Goal: Information Seeking & Learning: Learn about a topic

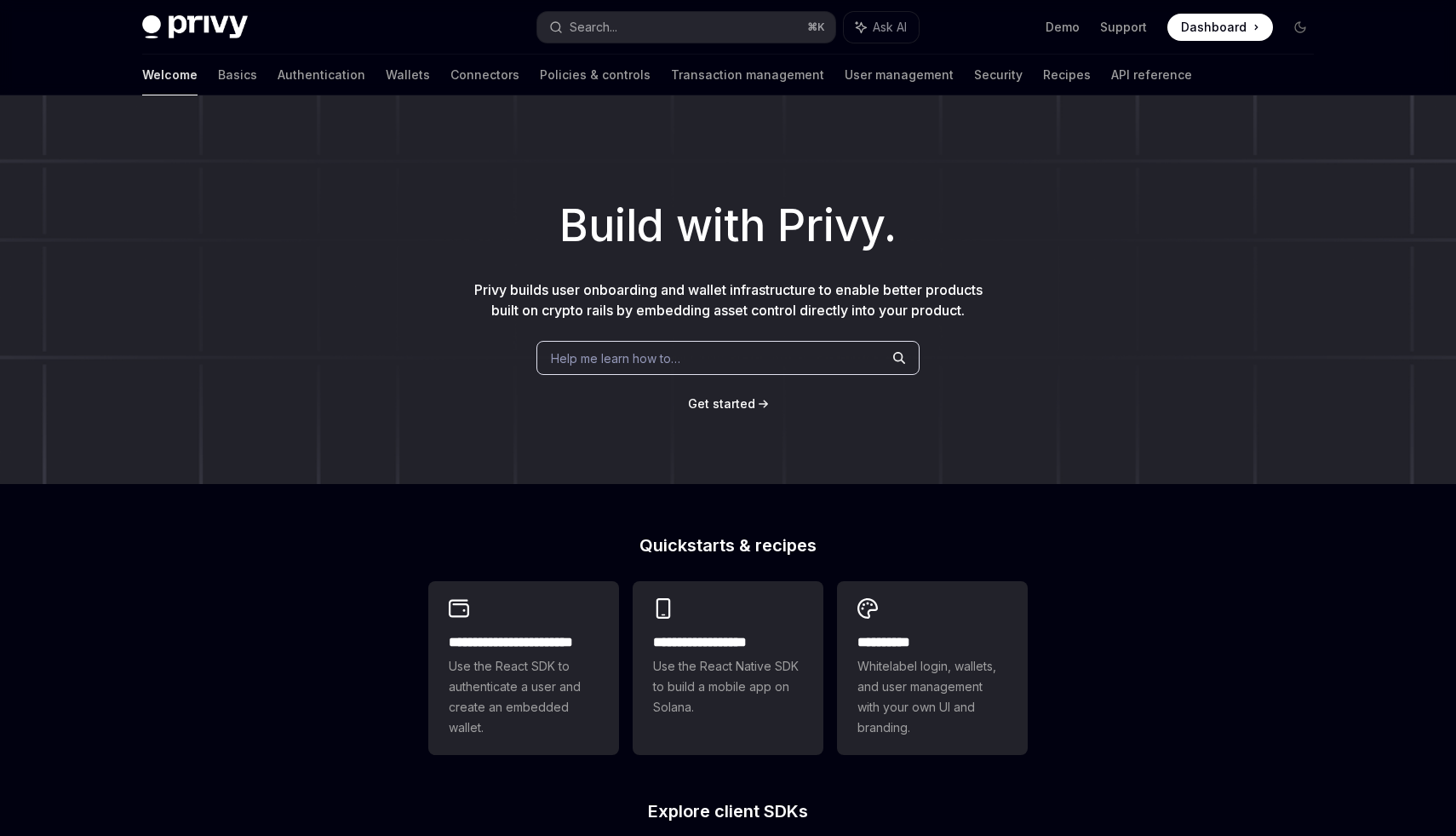
scroll to position [48, 0]
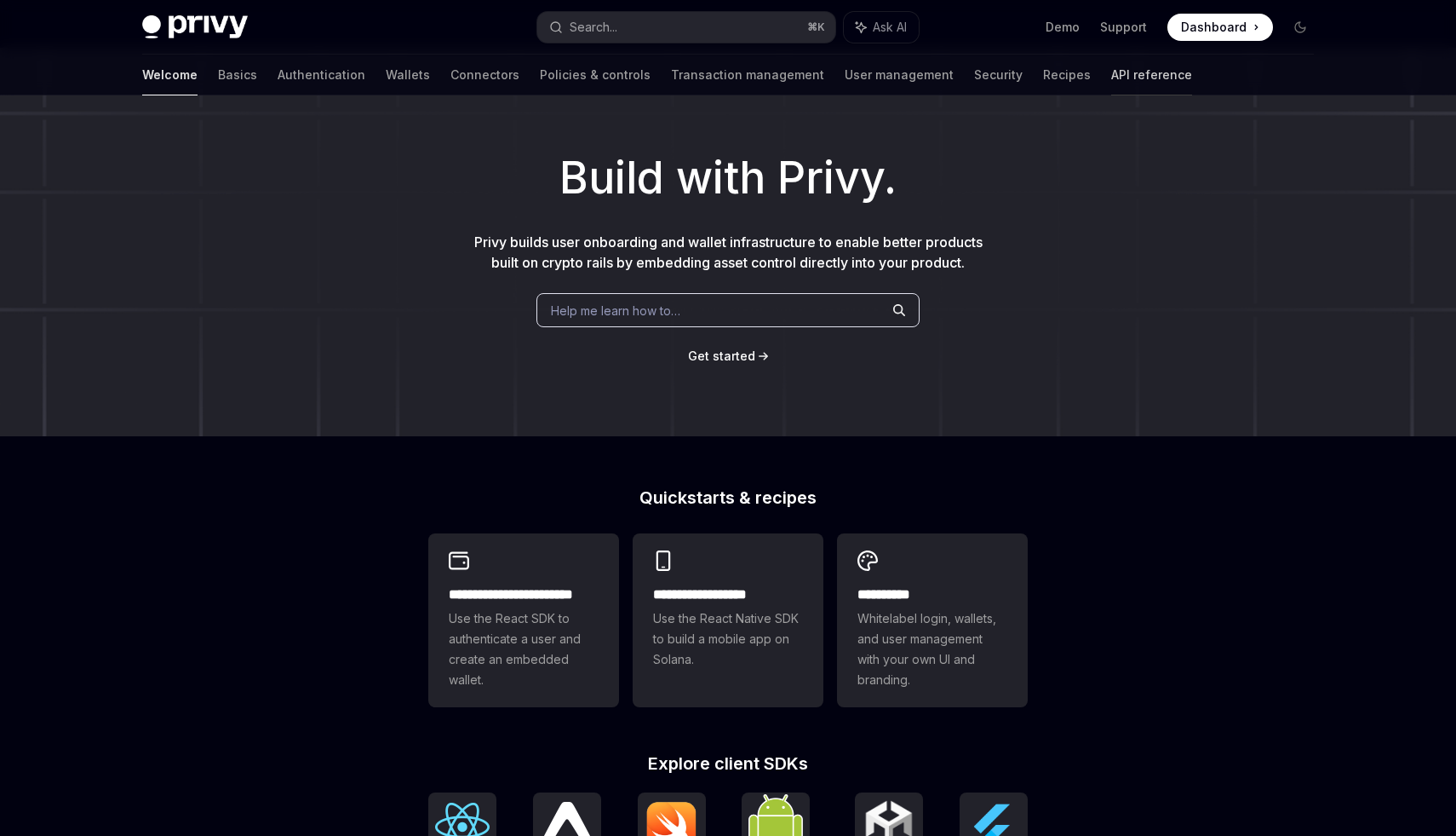
click at [1111, 71] on link "API reference" at bounding box center [1151, 75] width 81 height 41
type textarea "*"
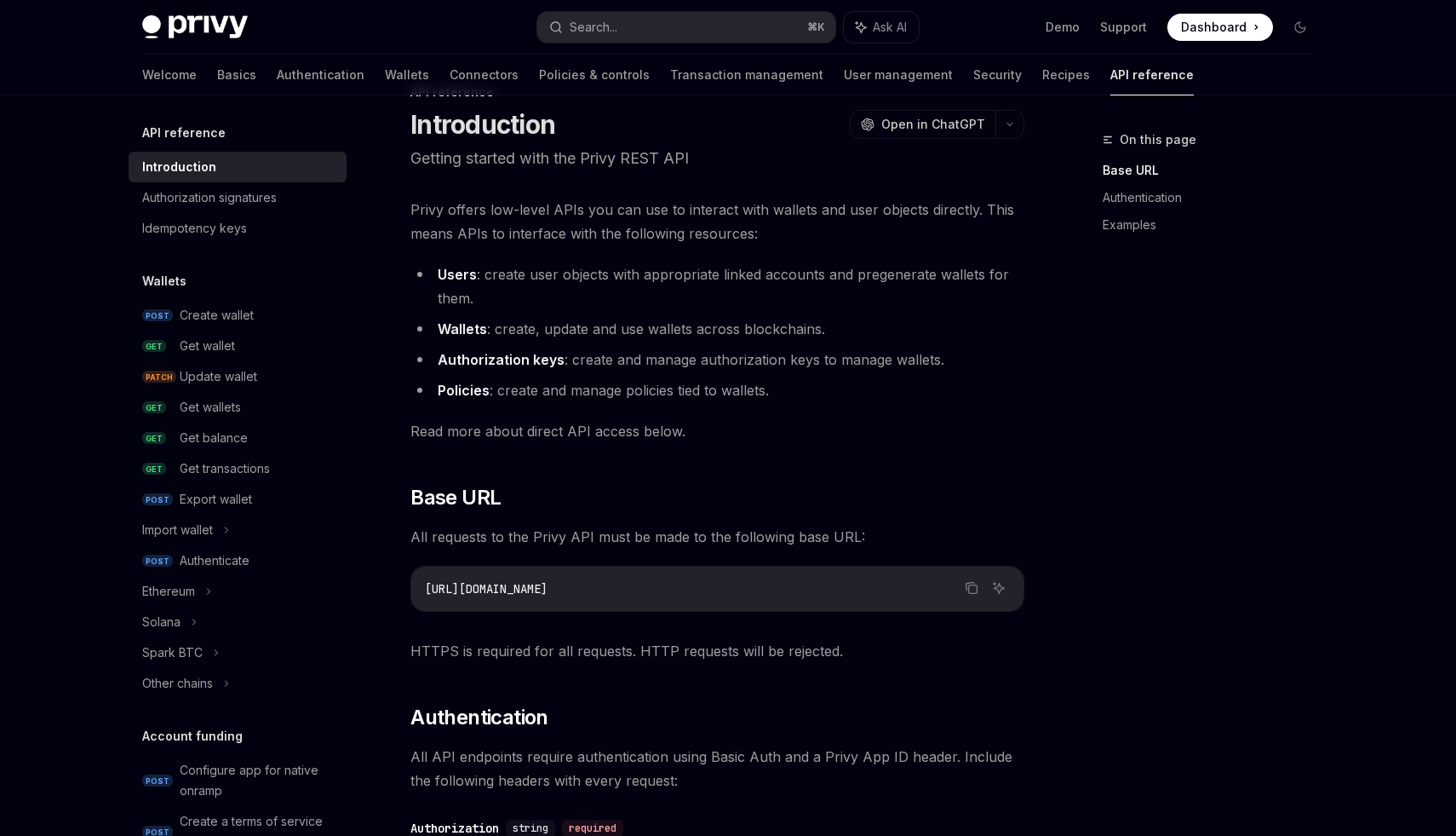
click at [684, 6] on div "Privy Docs home page Search... ⌘ K Ask AI Demo Support Dashboard Dashboard Sear…" at bounding box center [728, 27] width 1171 height 55
click at [685, 16] on button "Search... ⌘ K" at bounding box center [686, 27] width 298 height 30
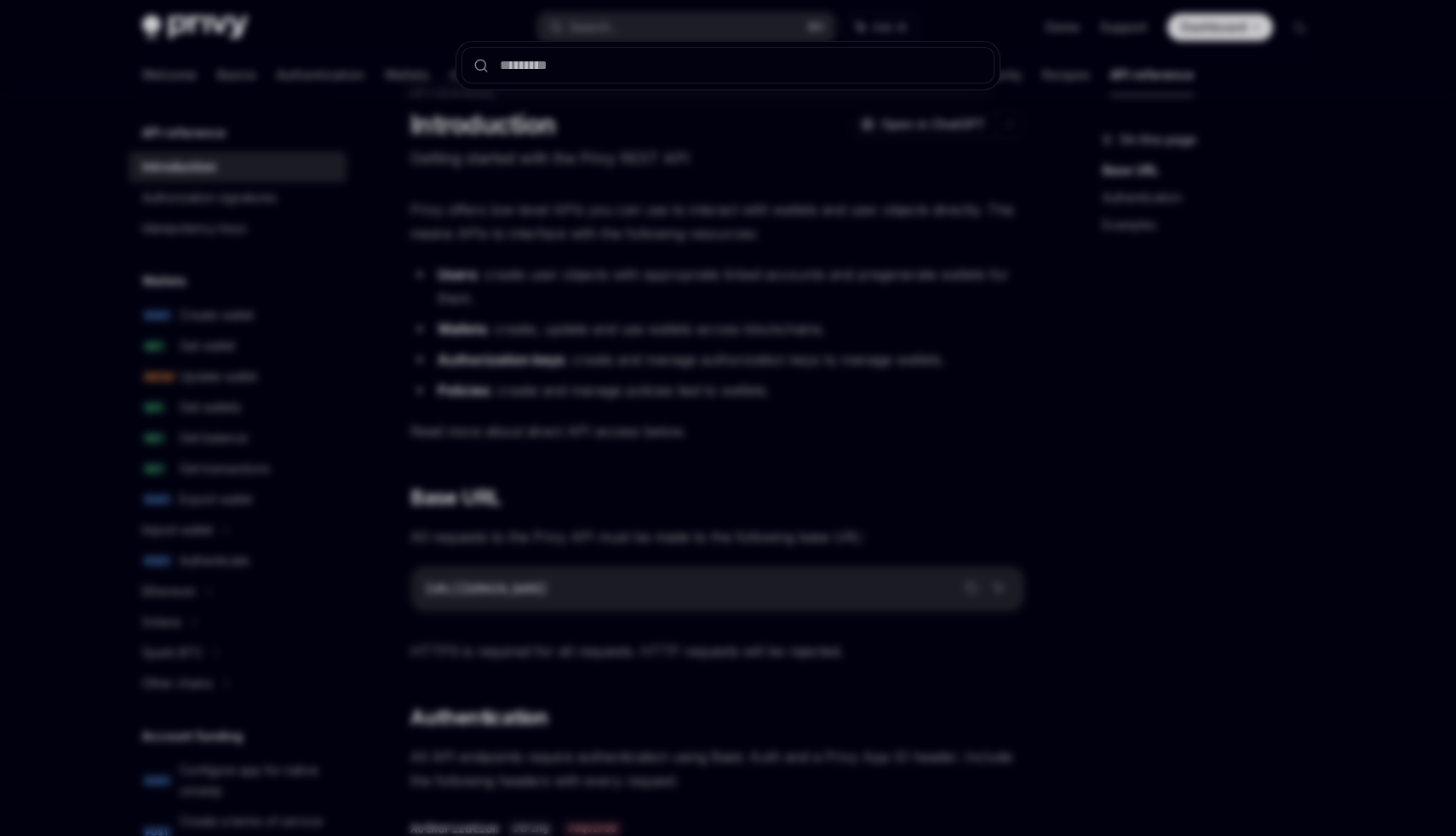
click at [679, 42] on div at bounding box center [728, 66] width 544 height 48
click at [602, 75] on input "text" at bounding box center [728, 65] width 533 height 37
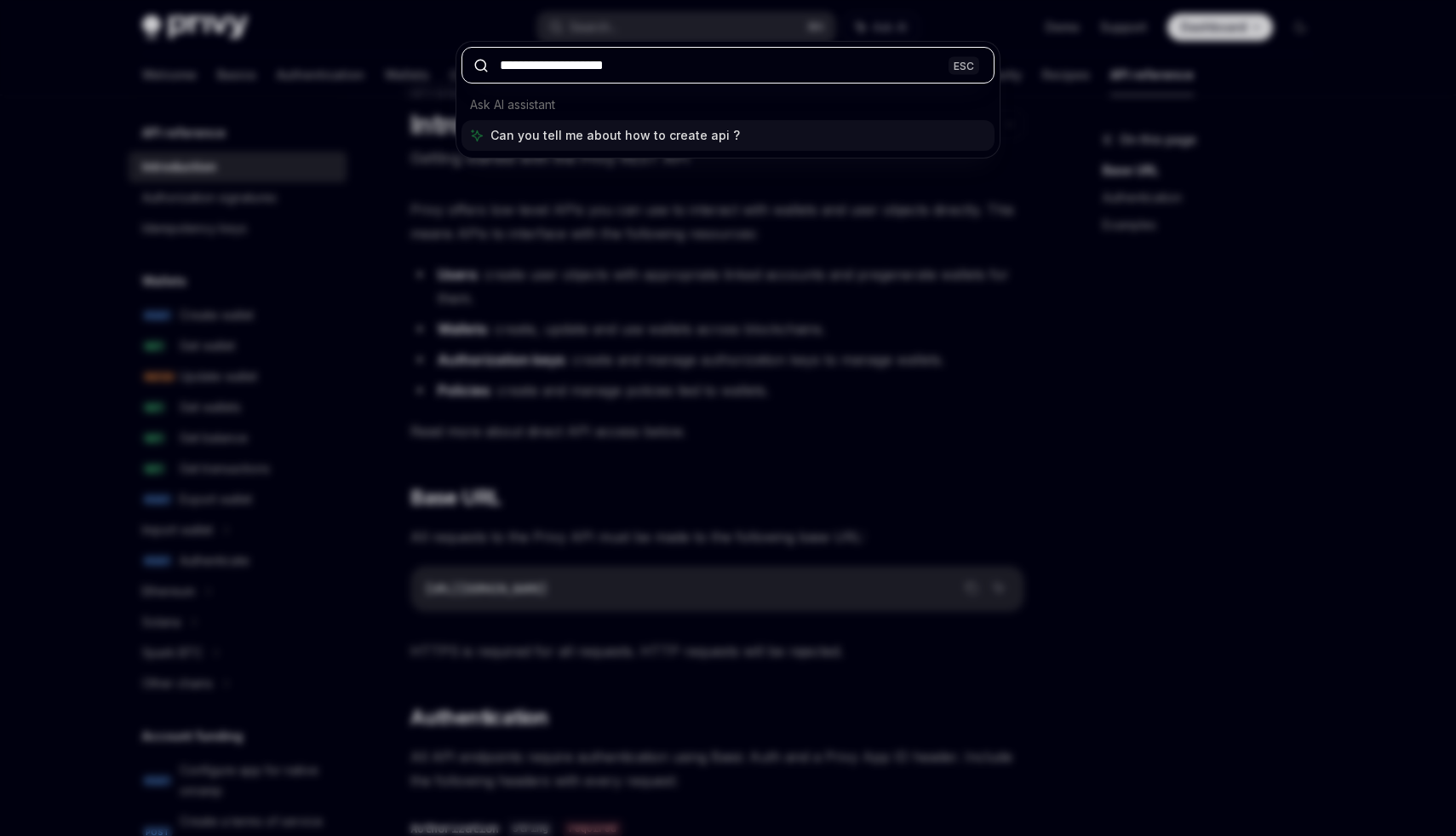
type input "**********"
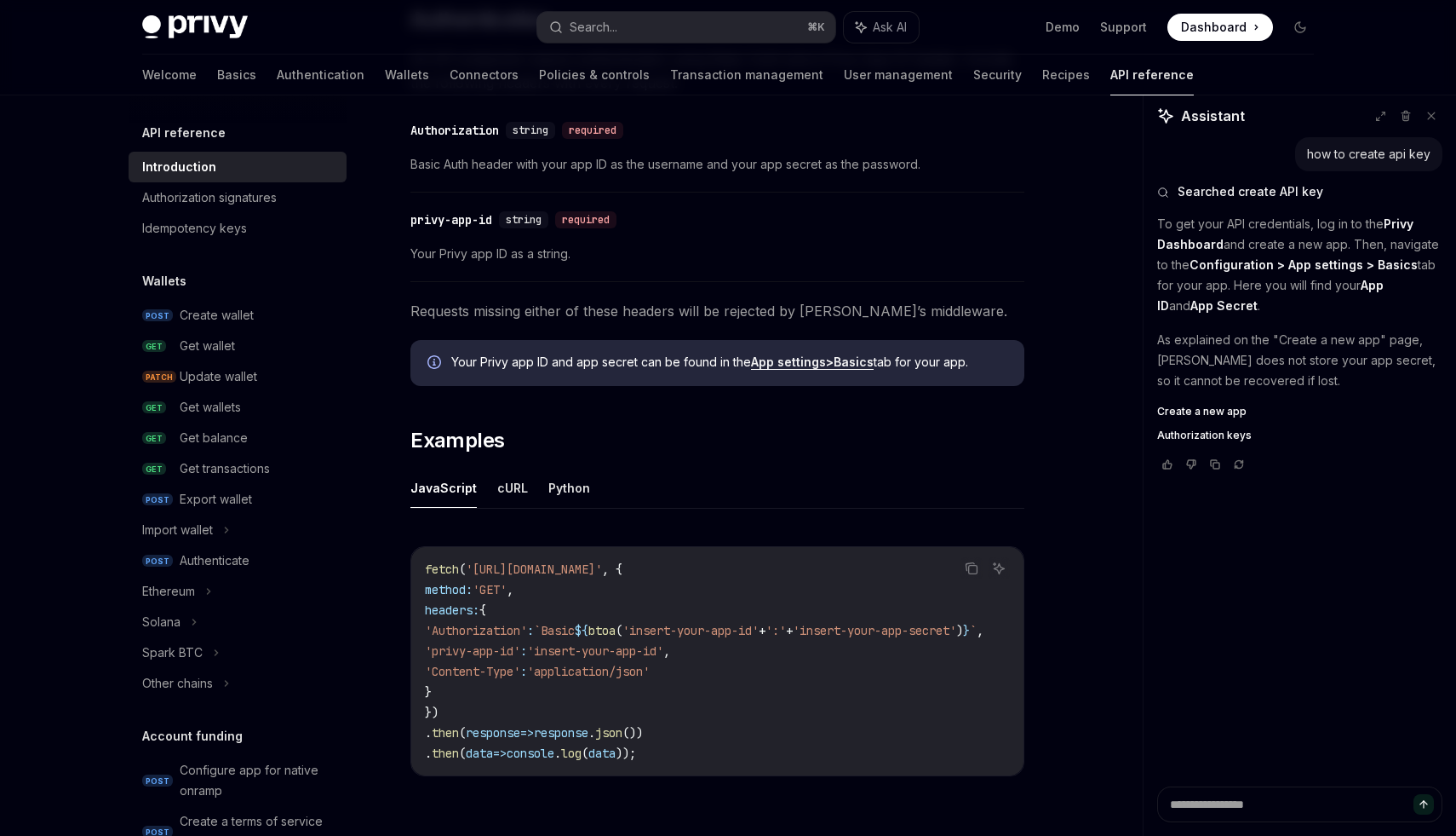
scroll to position [749, 0]
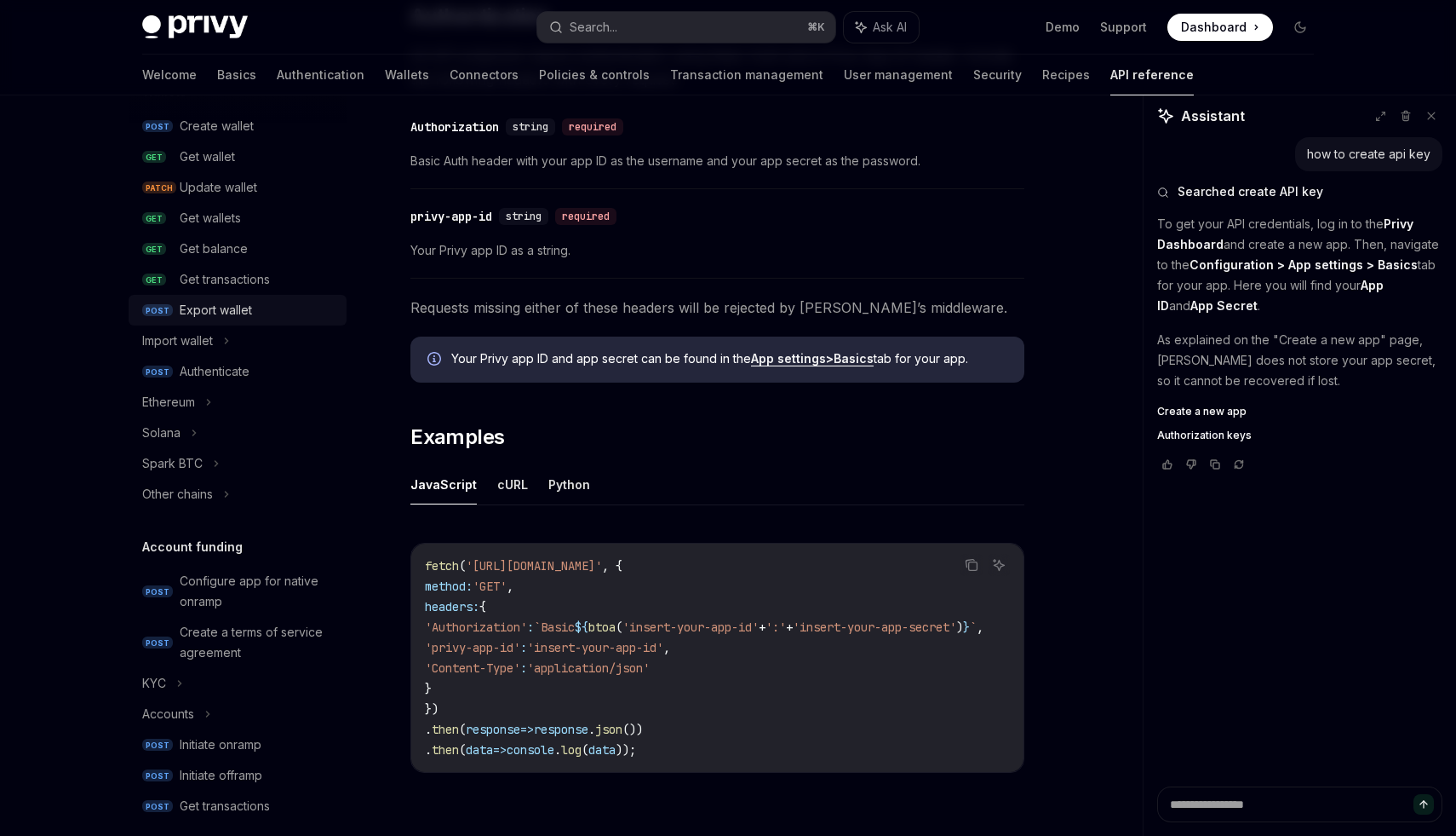
click at [291, 512] on div "API reference Introduction Authorization signatures Idempotency keys Wallets PO…" at bounding box center [237, 734] width 218 height 1603
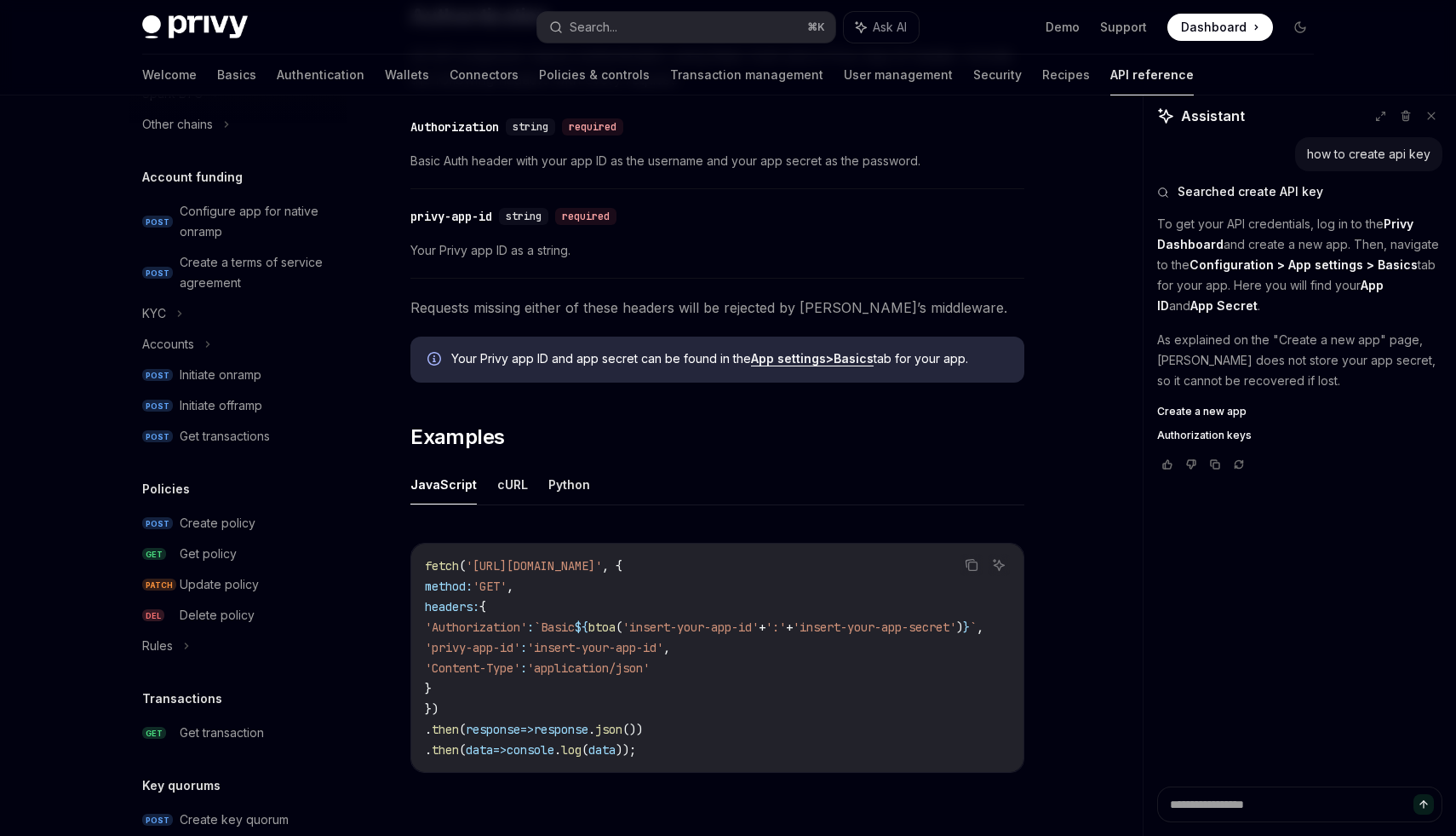
scroll to position [573, 0]
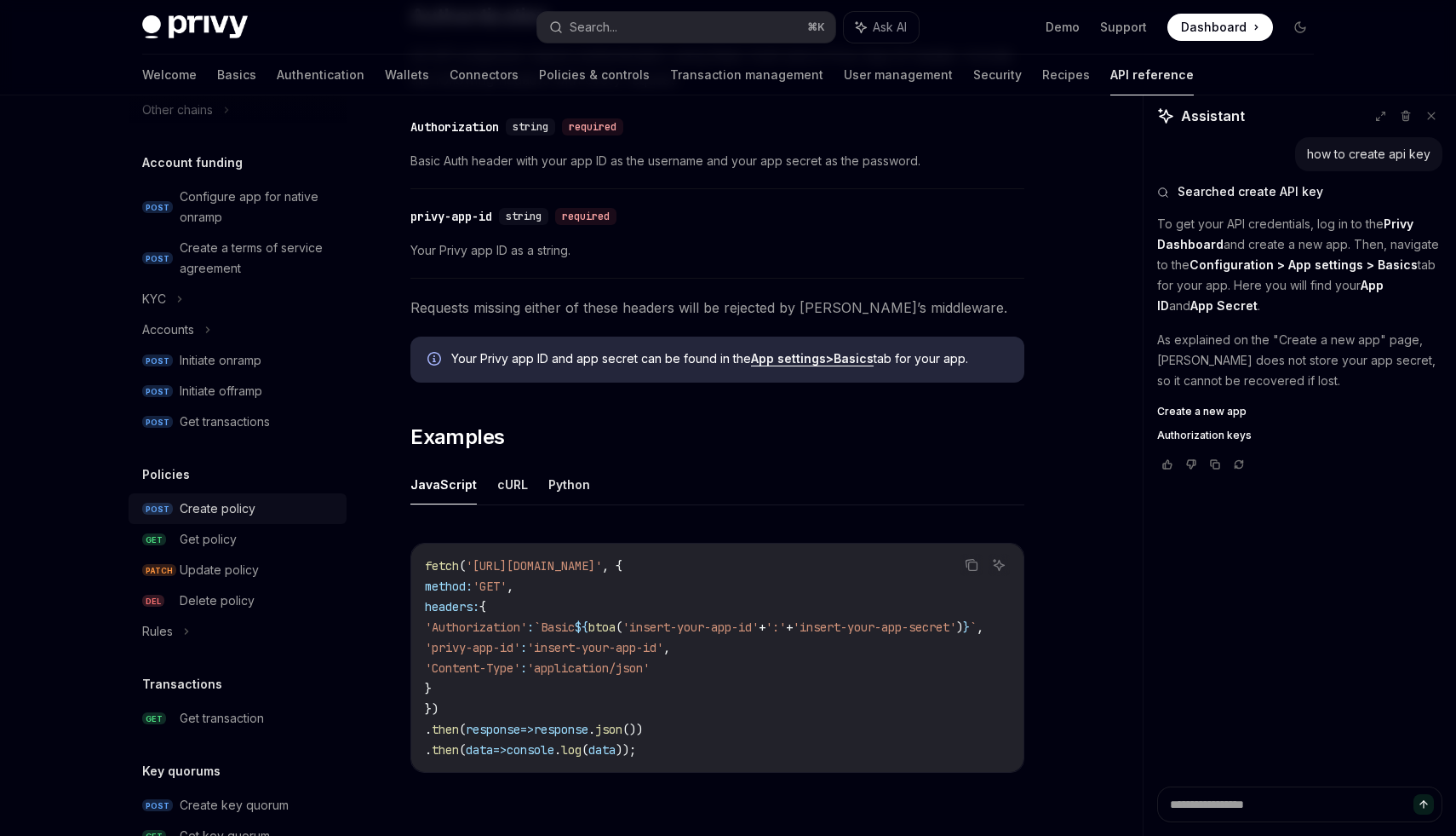
click at [216, 511] on div "Create policy" at bounding box center [217, 508] width 76 height 20
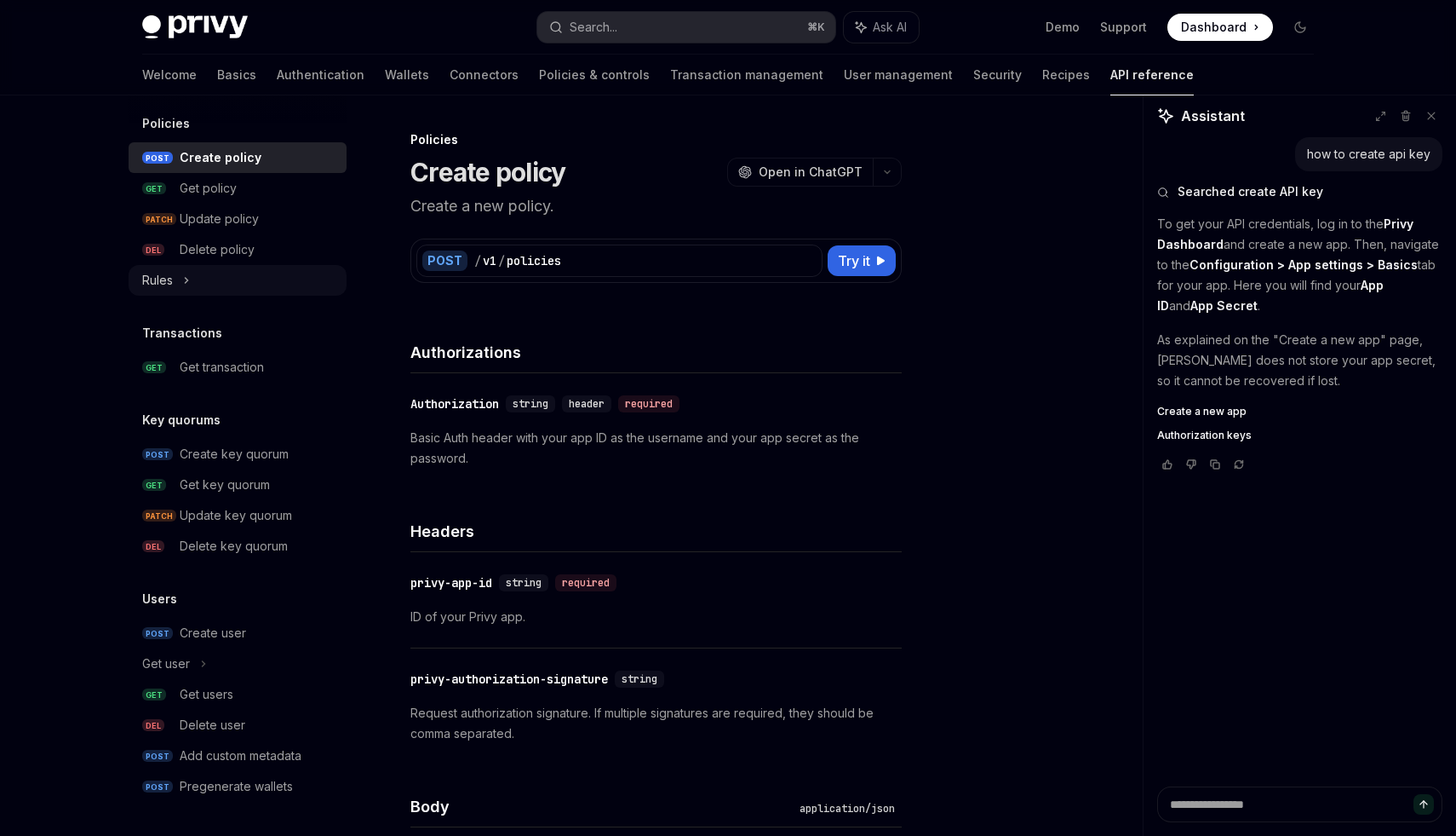
scroll to position [8, 0]
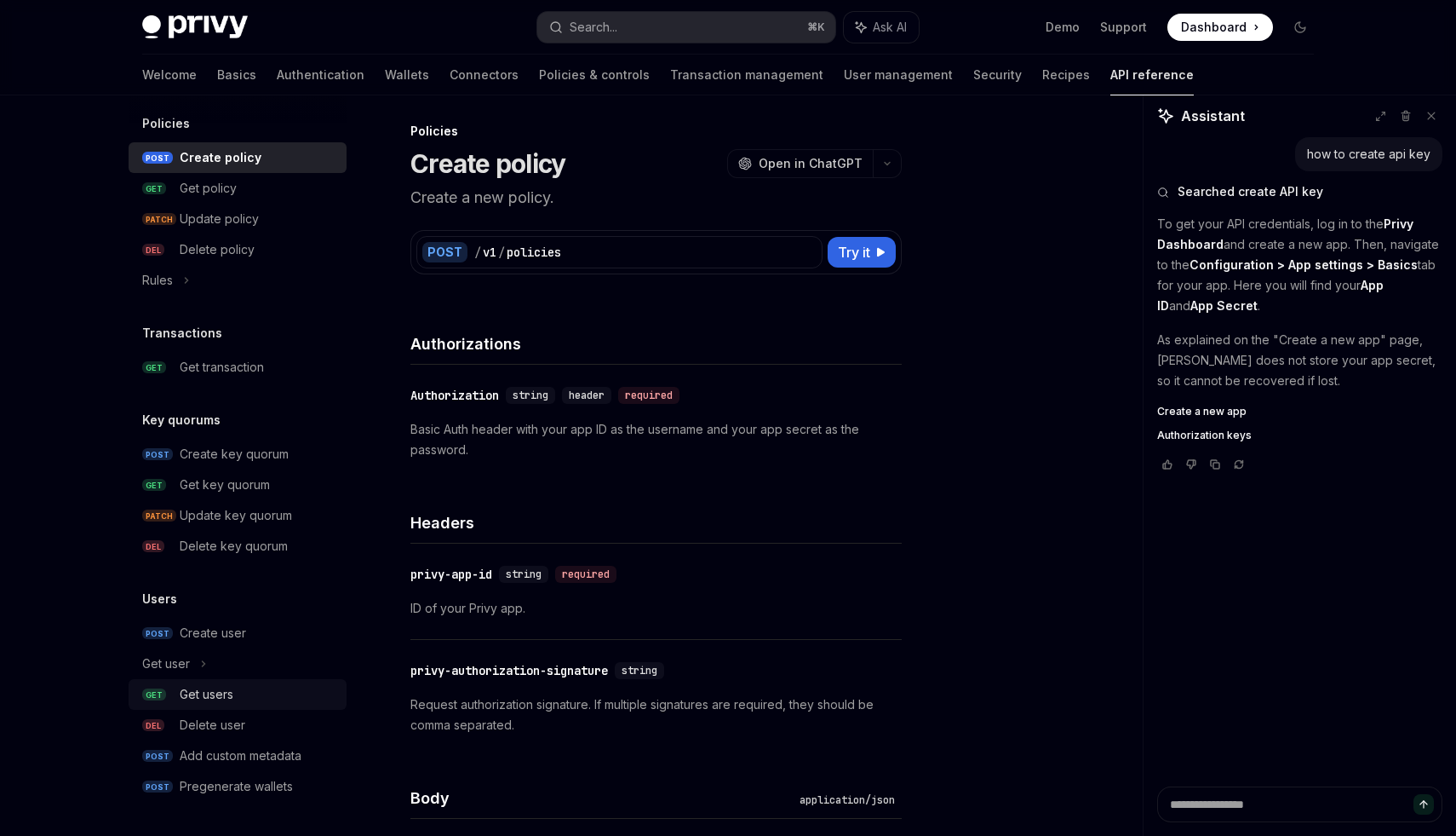
click at [226, 684] on div "Get users" at bounding box center [206, 694] width 54 height 20
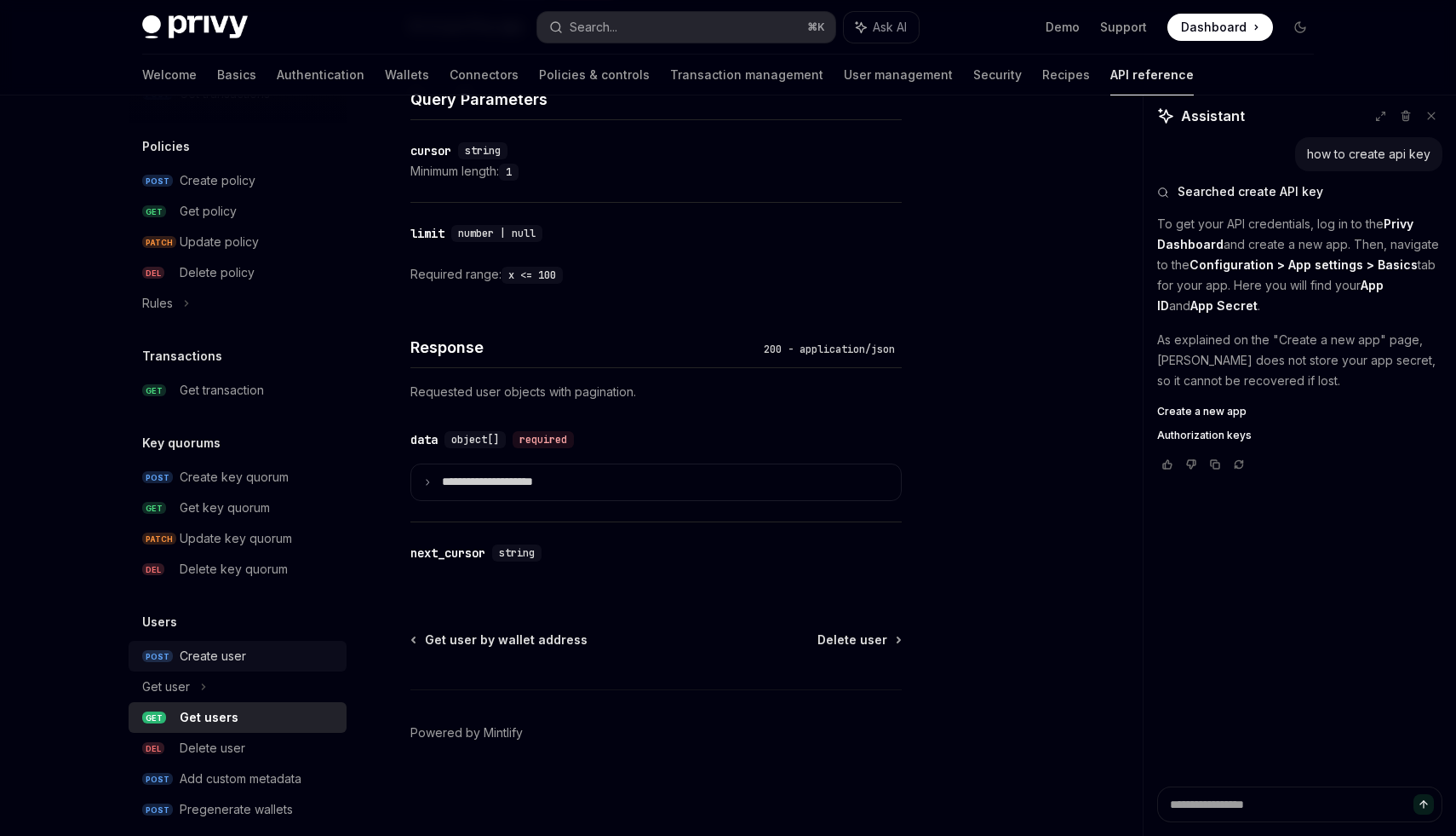
scroll to position [899, 0]
click at [247, 574] on div "Delete key quorum" at bounding box center [233, 570] width 108 height 20
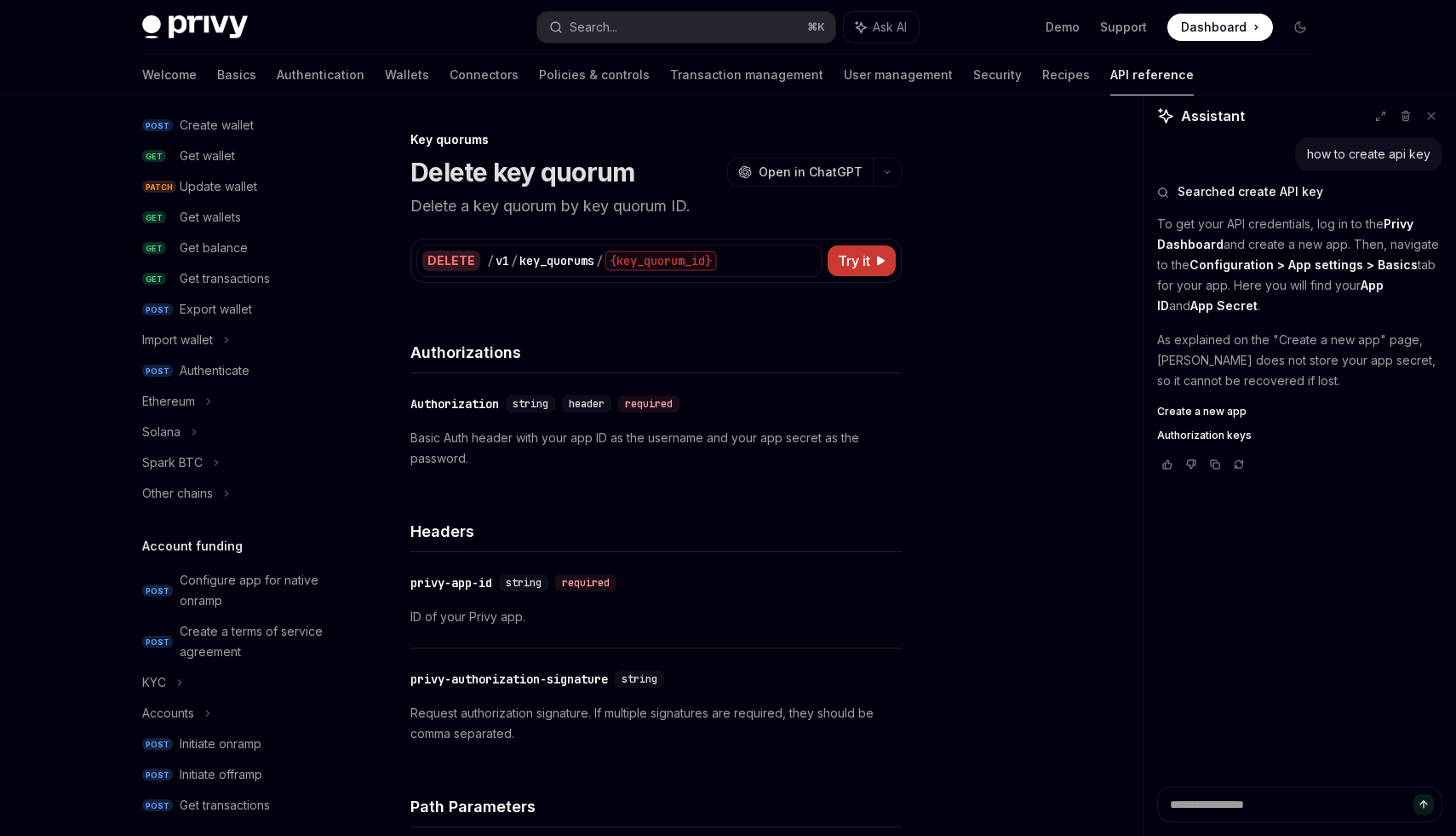
scroll to position [40, 0]
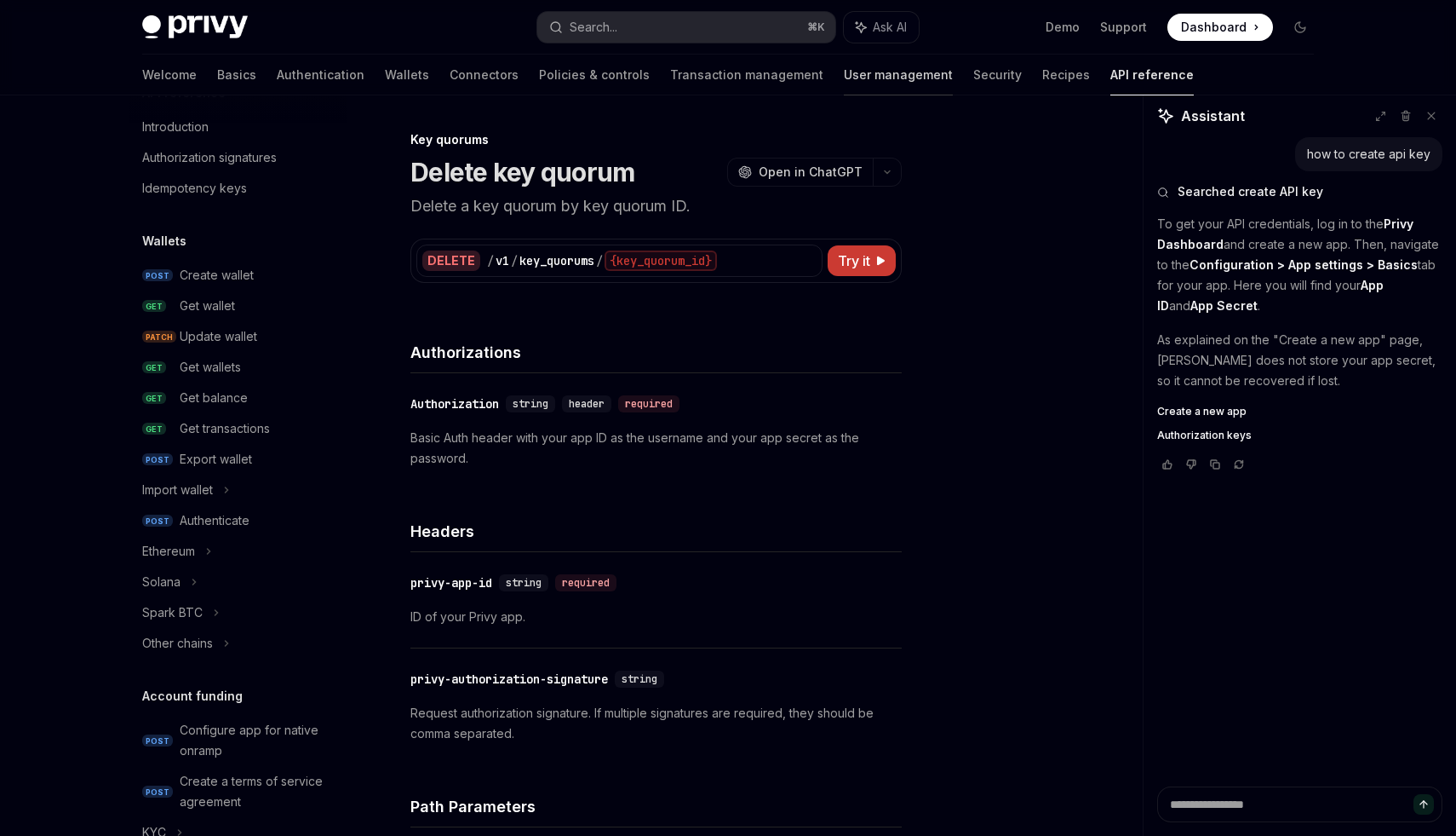
click at [844, 88] on link "User management" at bounding box center [898, 75] width 109 height 41
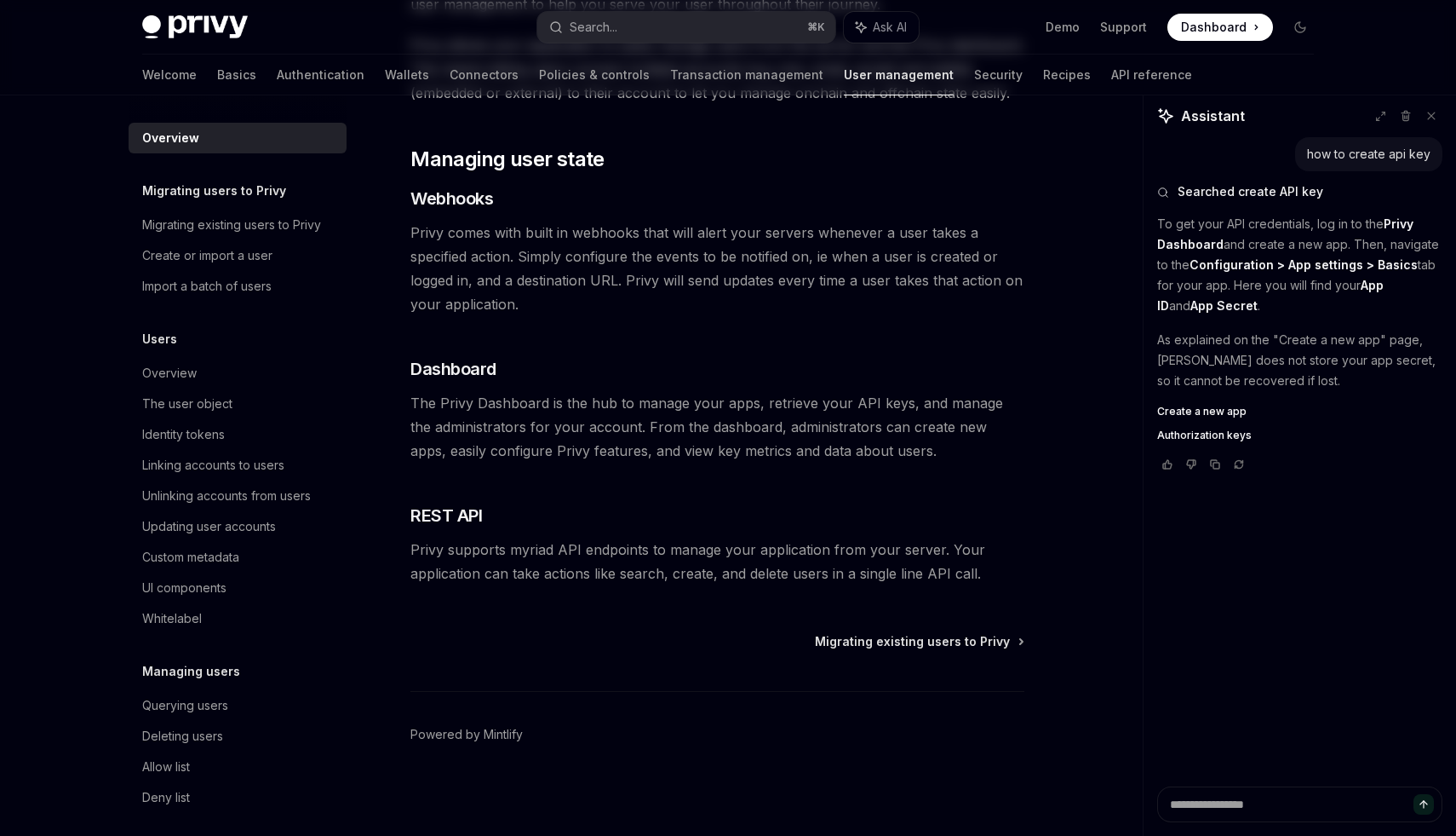
scroll to position [223, 0]
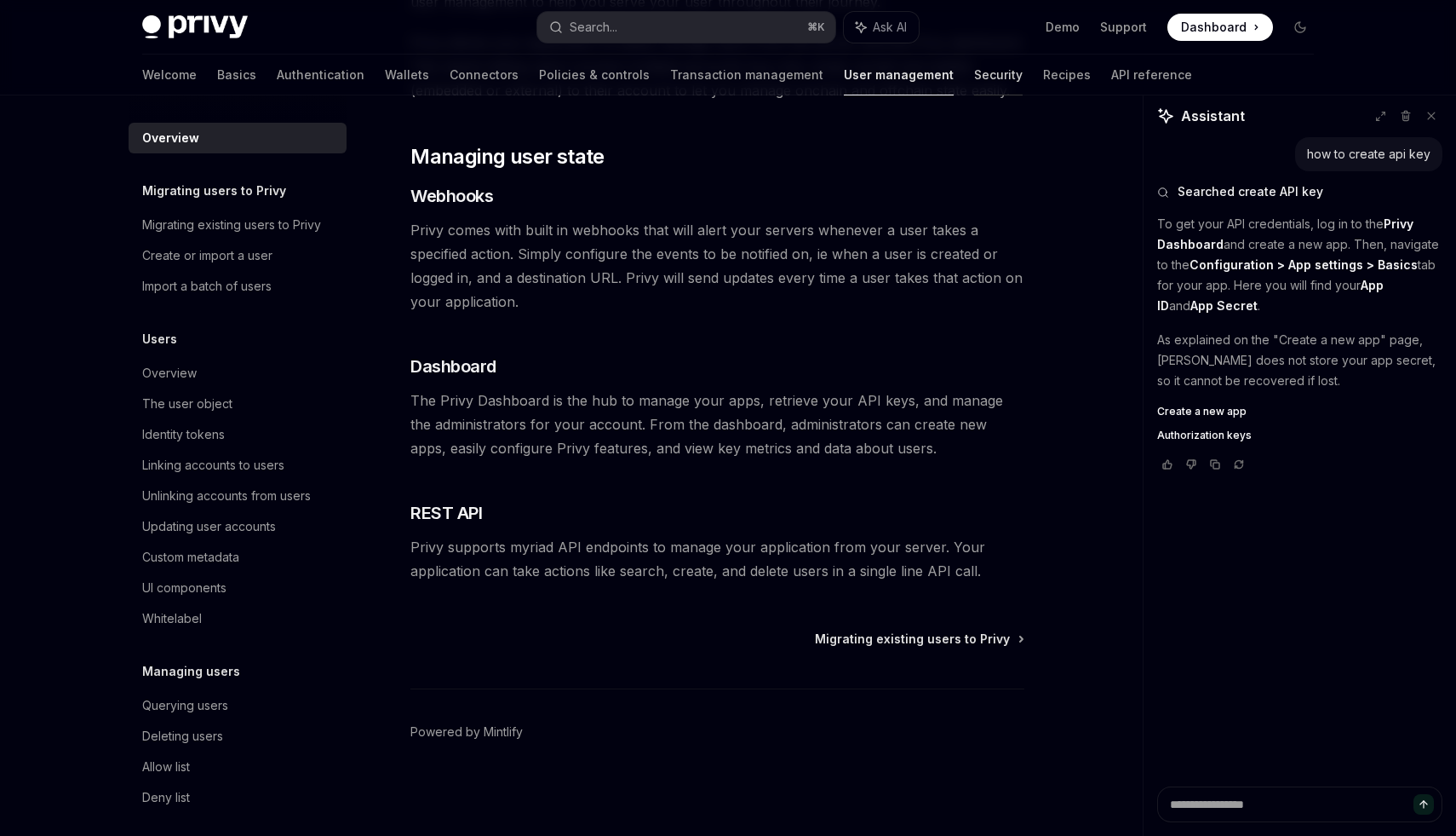
click at [974, 80] on link "Security" at bounding box center [998, 75] width 49 height 41
type textarea "*"
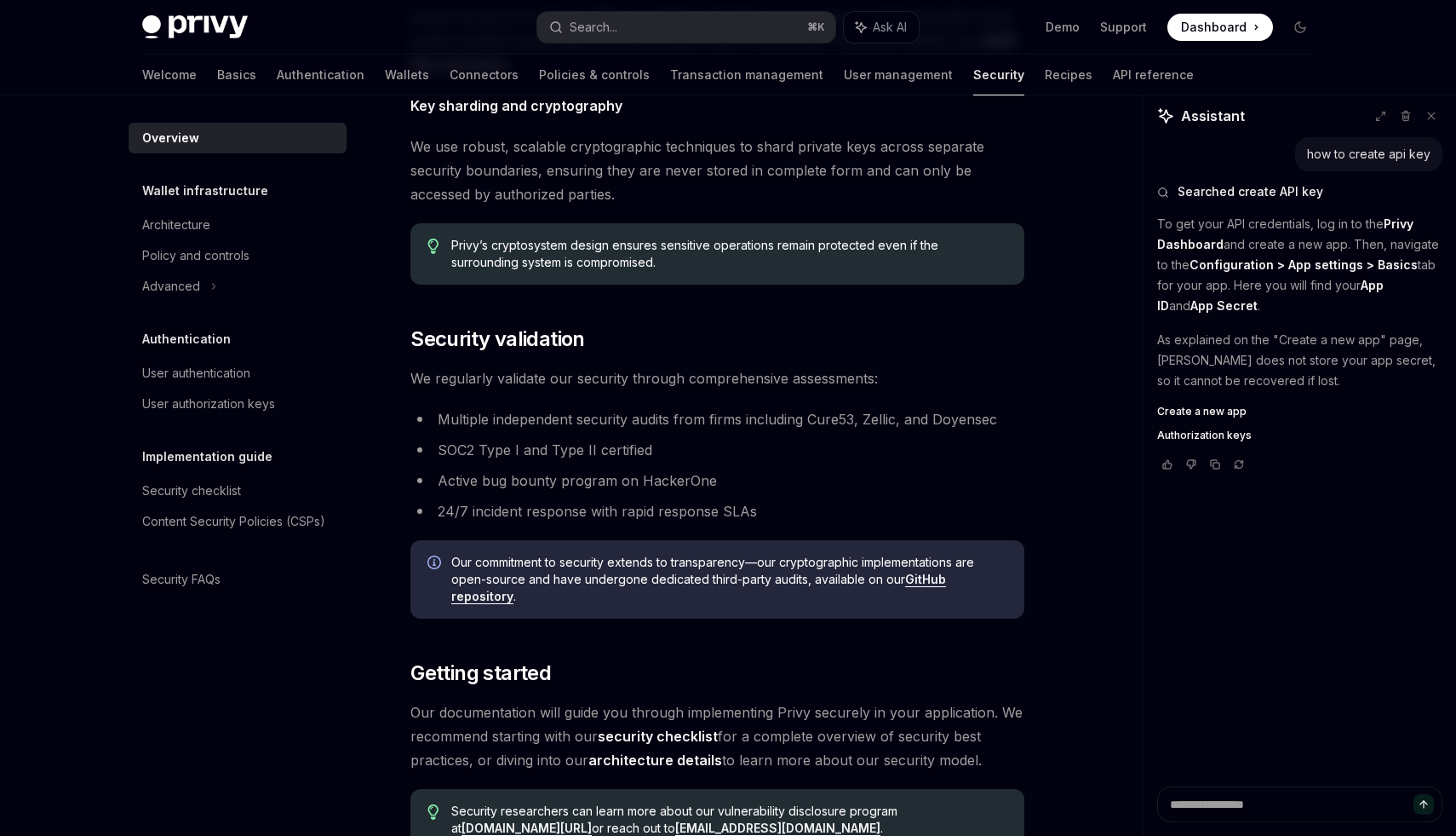
scroll to position [1126, 0]
